Goal: Information Seeking & Learning: Find specific fact

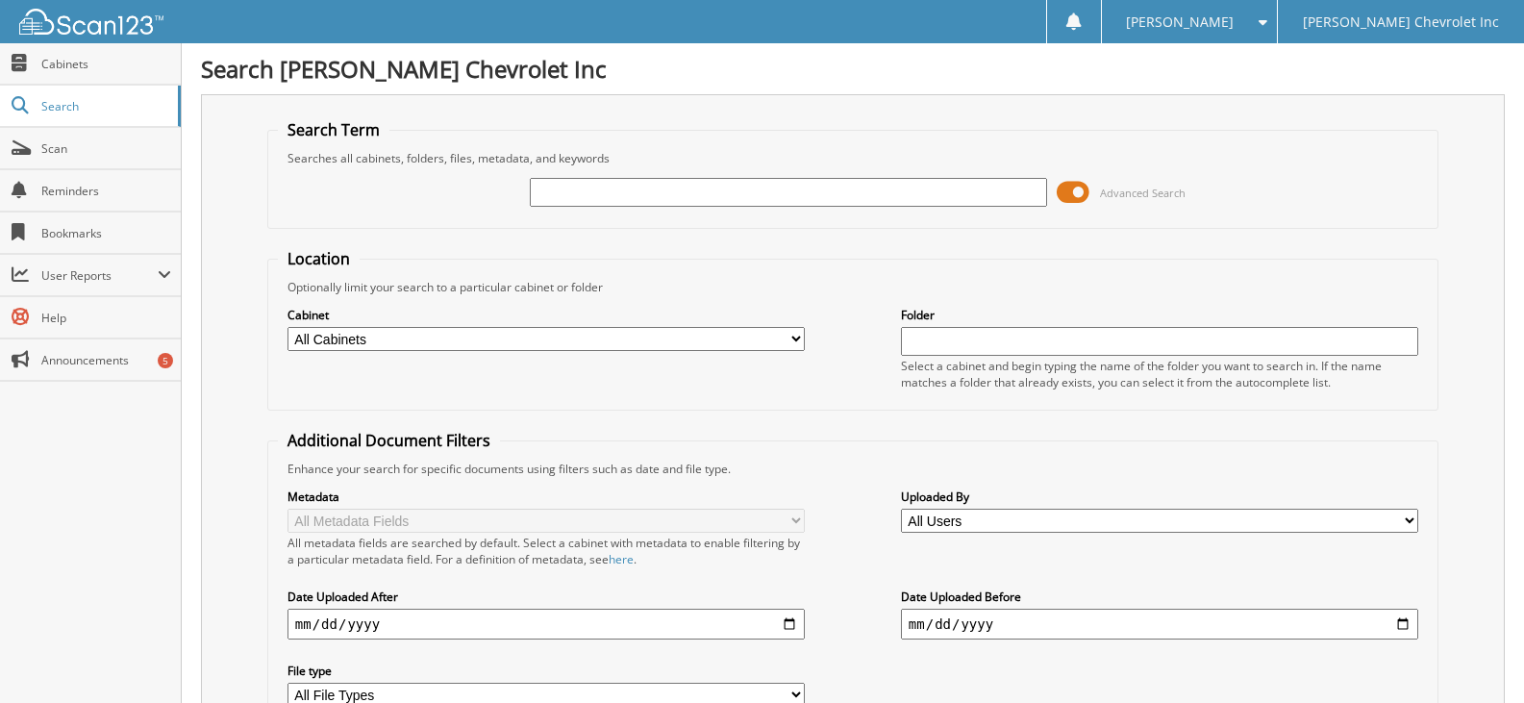
click at [674, 188] on input "text" at bounding box center [788, 192] width 517 height 29
type input "[PERSON_NAME]"
click at [1069, 188] on span at bounding box center [1072, 192] width 33 height 29
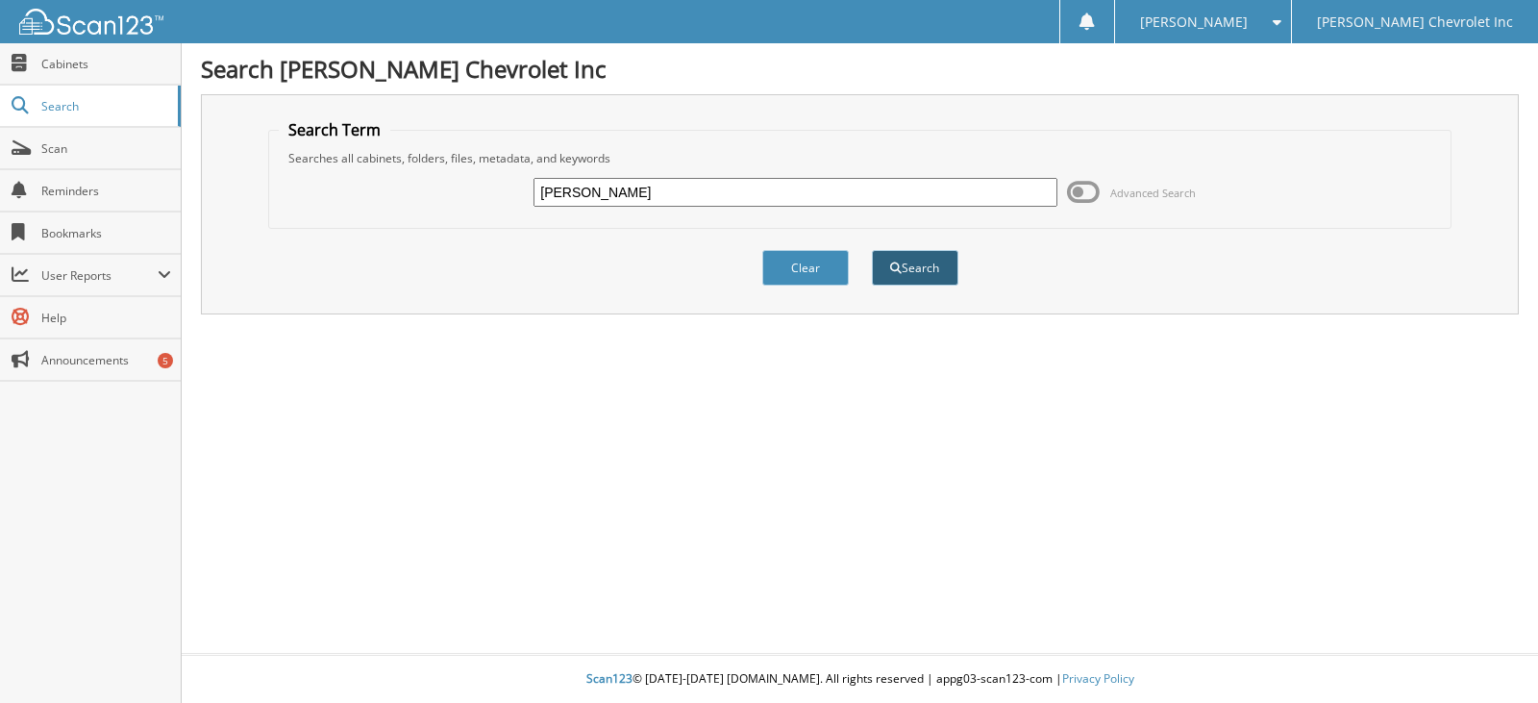
click at [910, 261] on button "Search" at bounding box center [915, 268] width 87 height 36
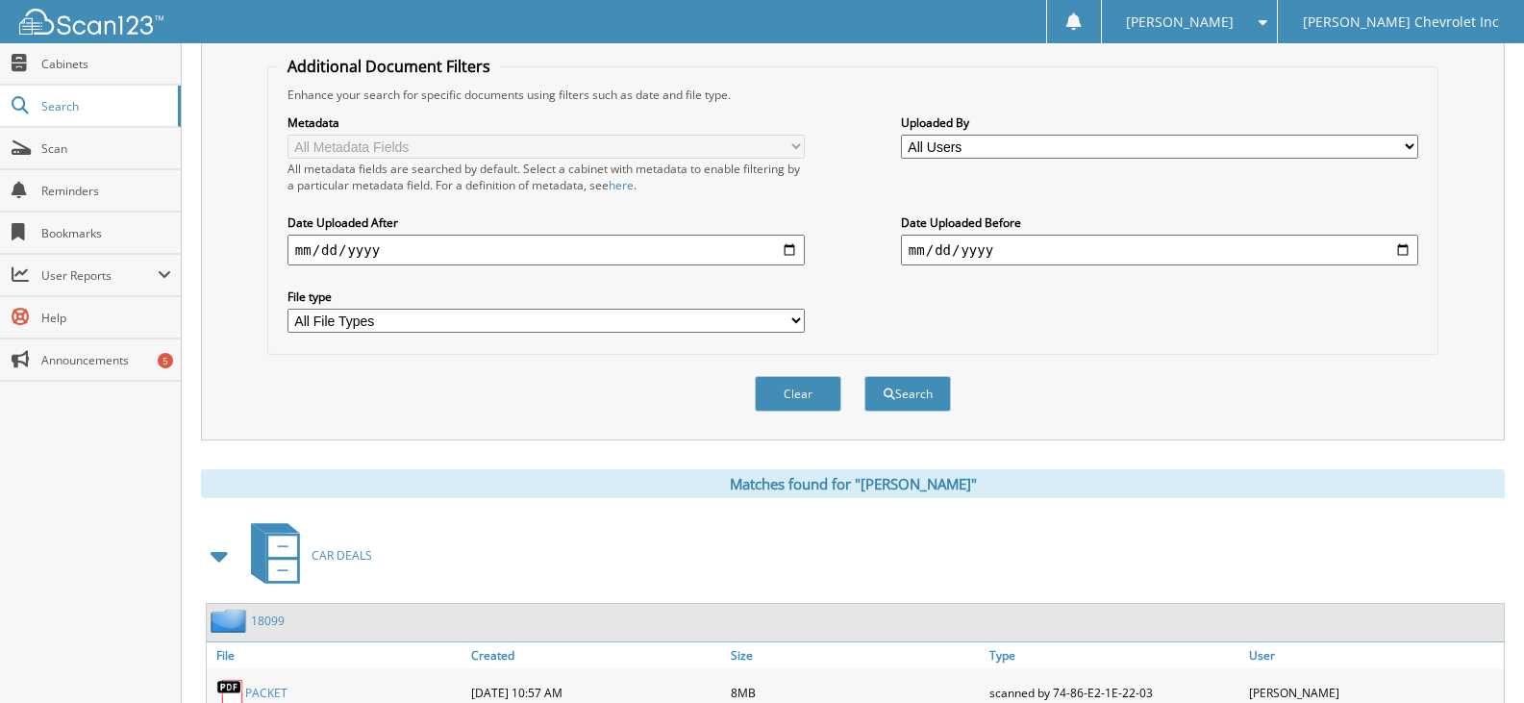
scroll to position [558, 0]
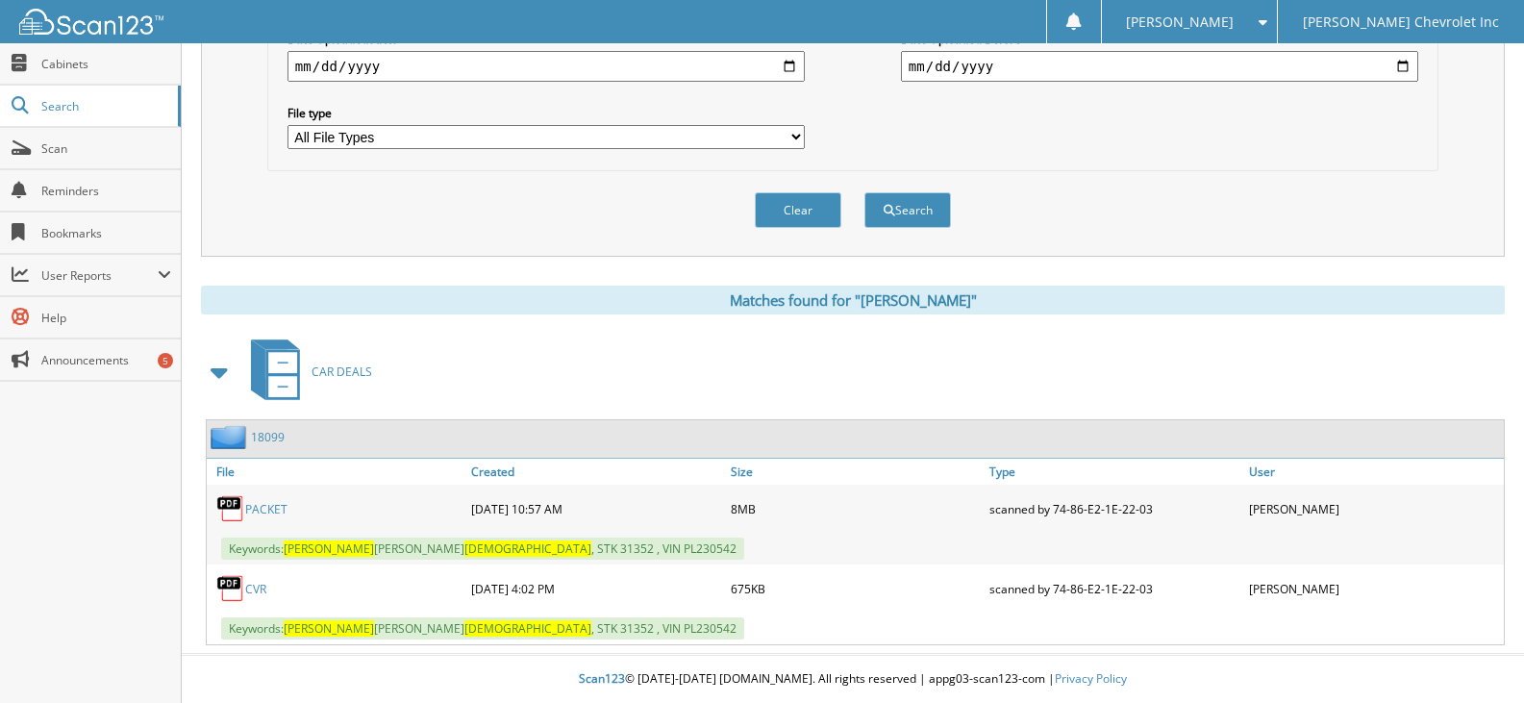
click at [279, 511] on link "PACKET" at bounding box center [266, 509] width 42 height 16
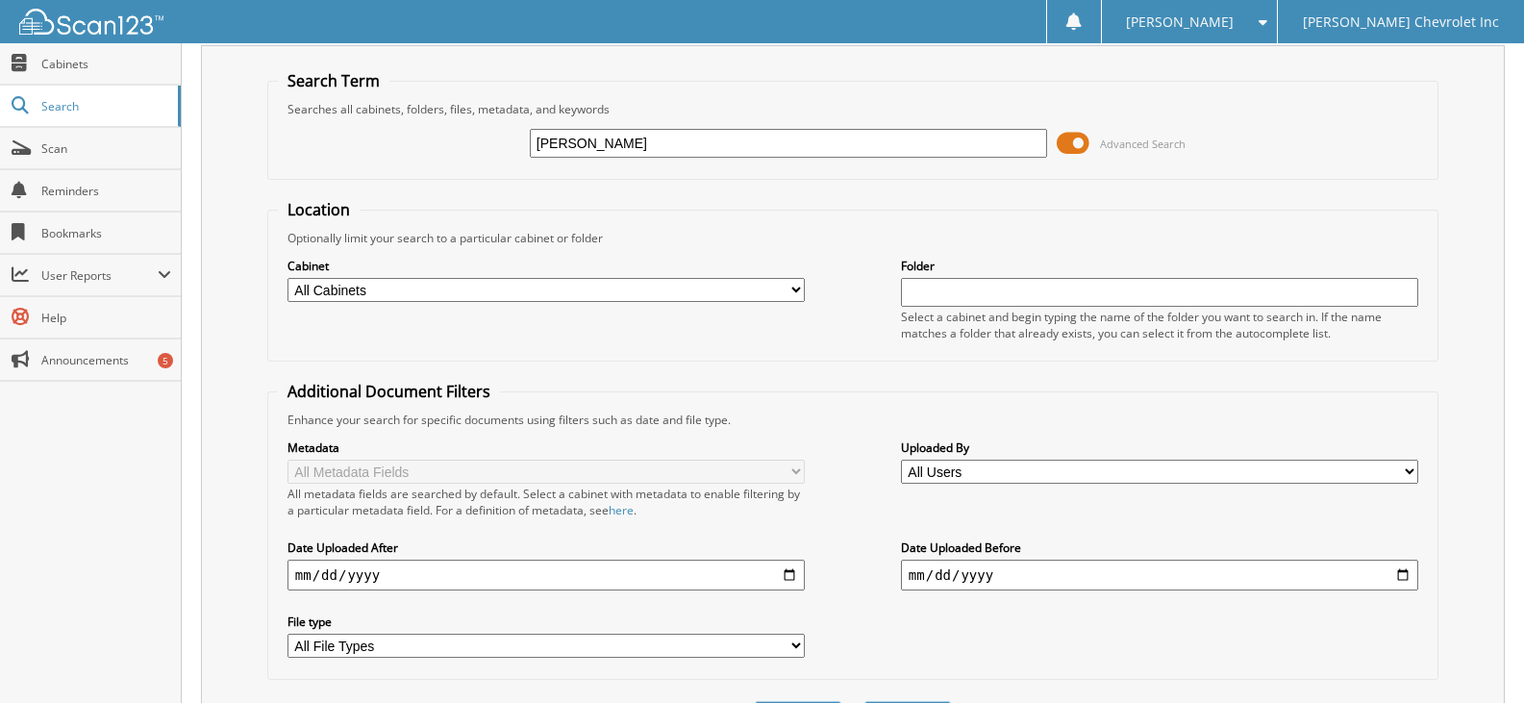
scroll to position [0, 0]
